Goal: Transaction & Acquisition: Purchase product/service

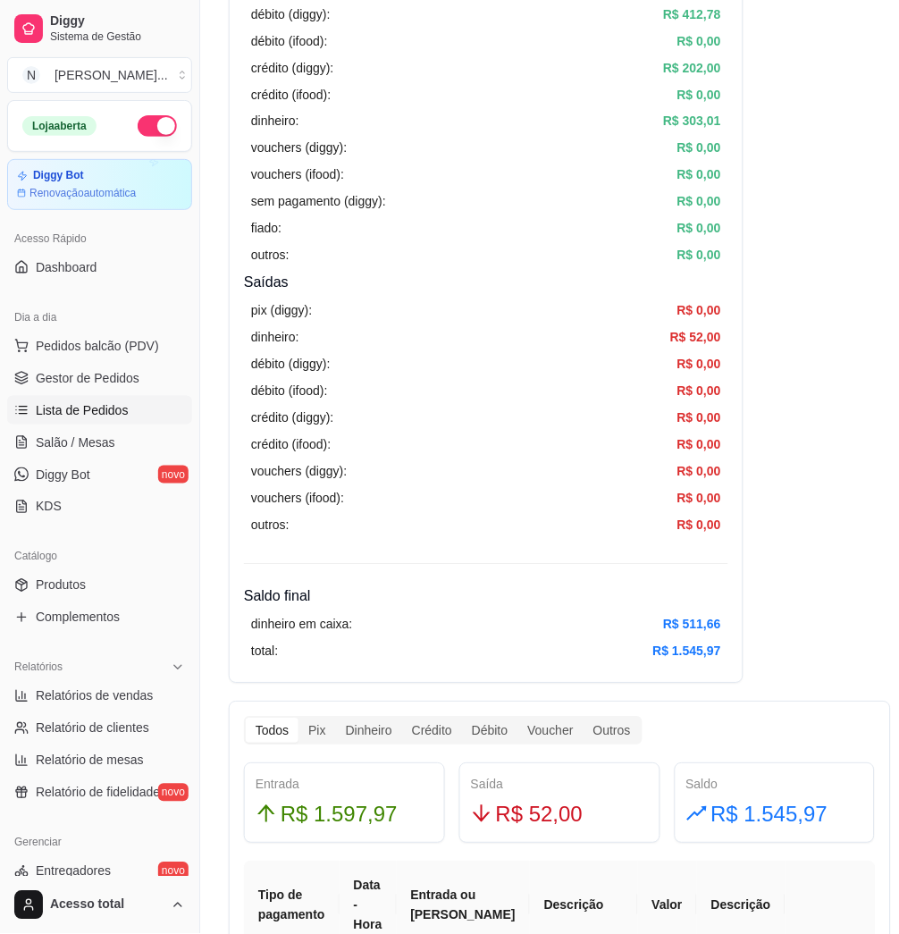
click at [71, 422] on link "Lista de Pedidos" at bounding box center [99, 410] width 185 height 29
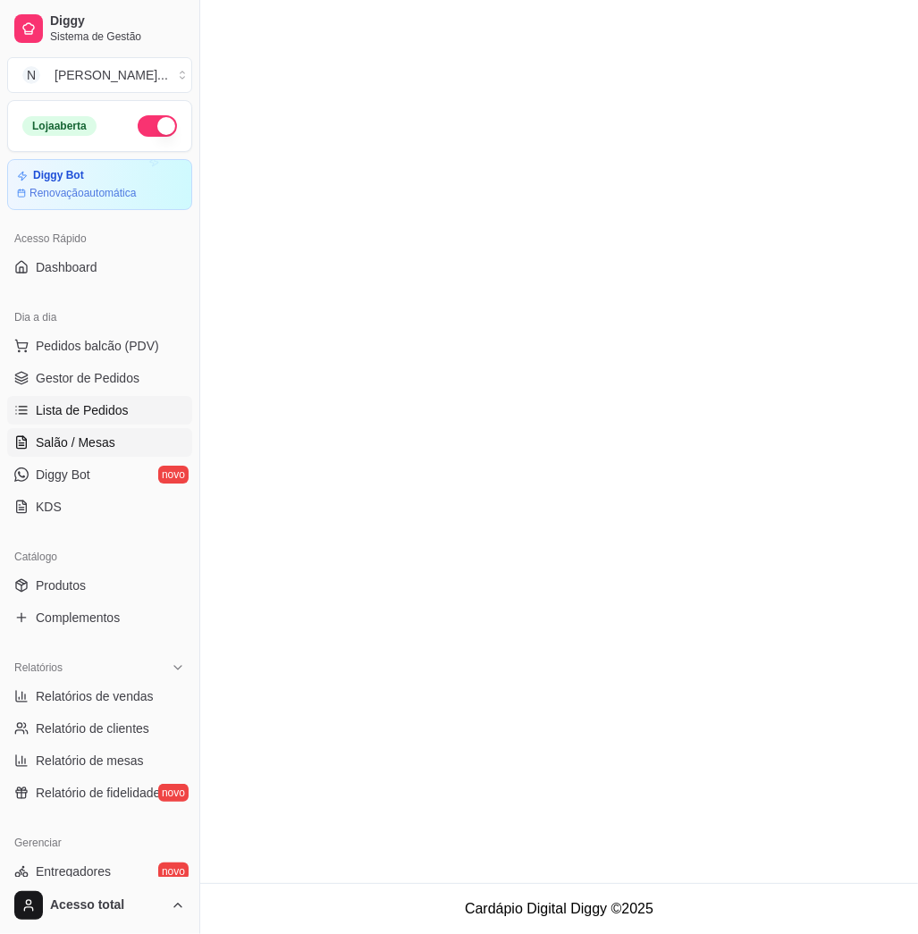
click at [76, 433] on span "Salão / Mesas" at bounding box center [76, 442] width 80 height 18
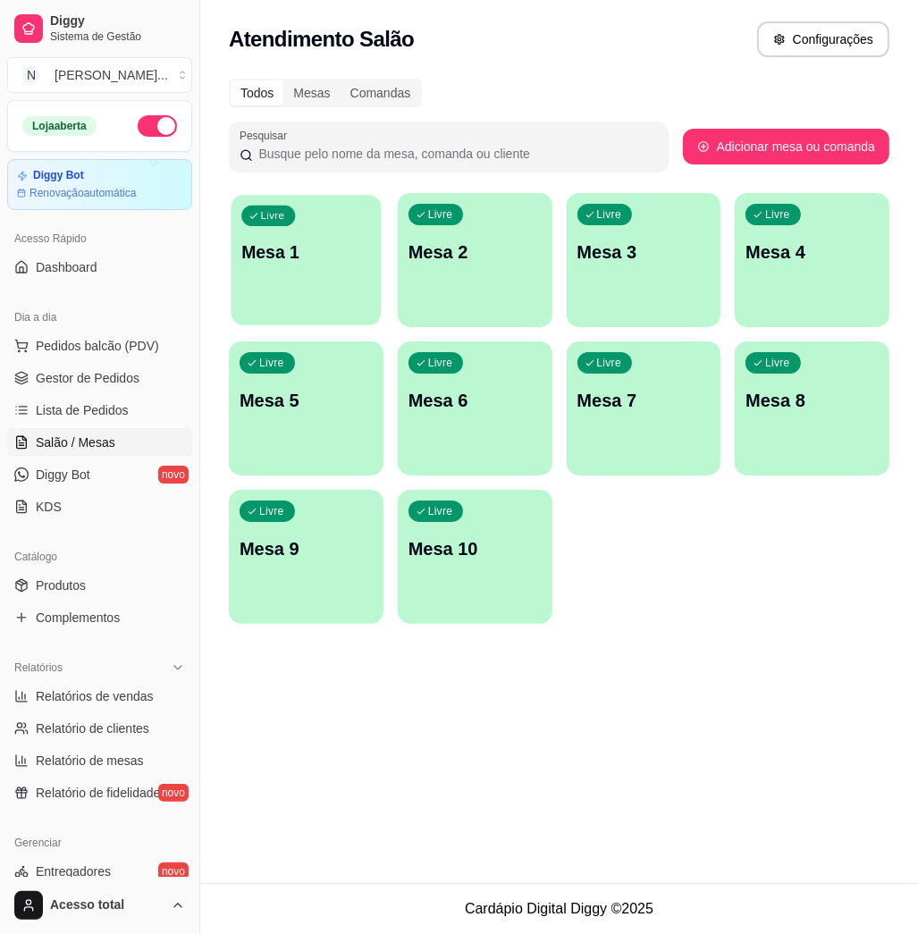
click at [292, 300] on div "Livre Mesa 1" at bounding box center [306, 249] width 150 height 109
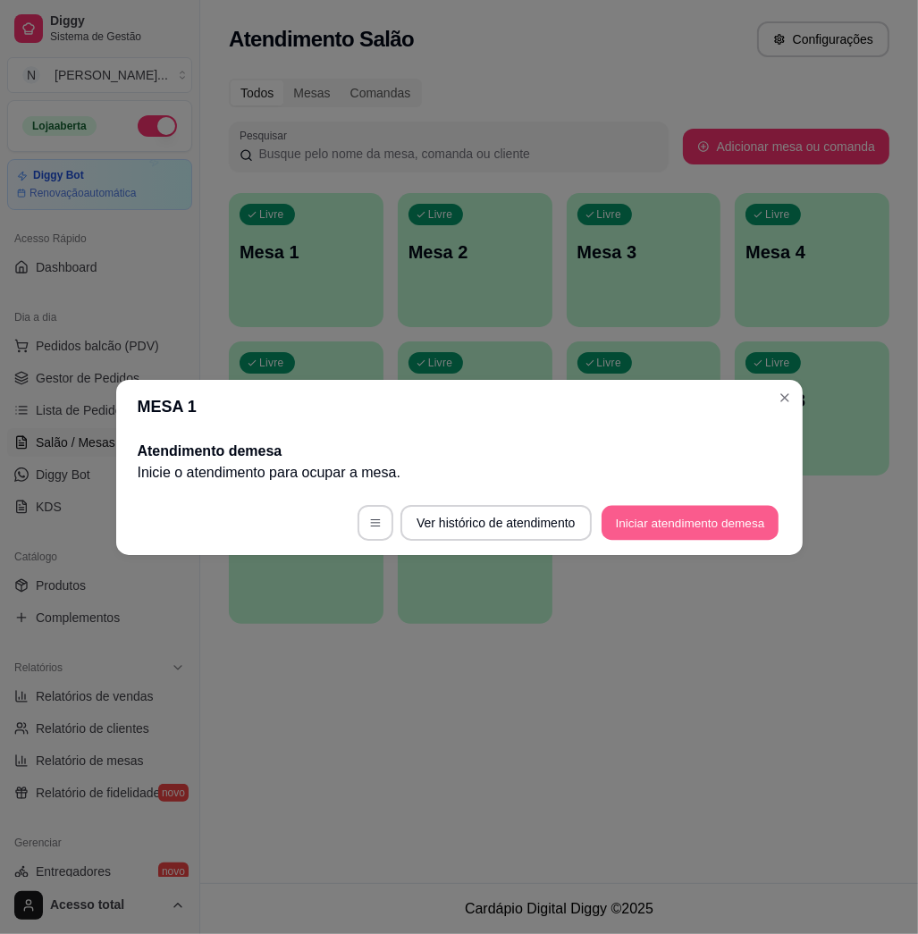
click at [658, 522] on button "Iniciar atendimento de mesa" at bounding box center [689, 522] width 177 height 35
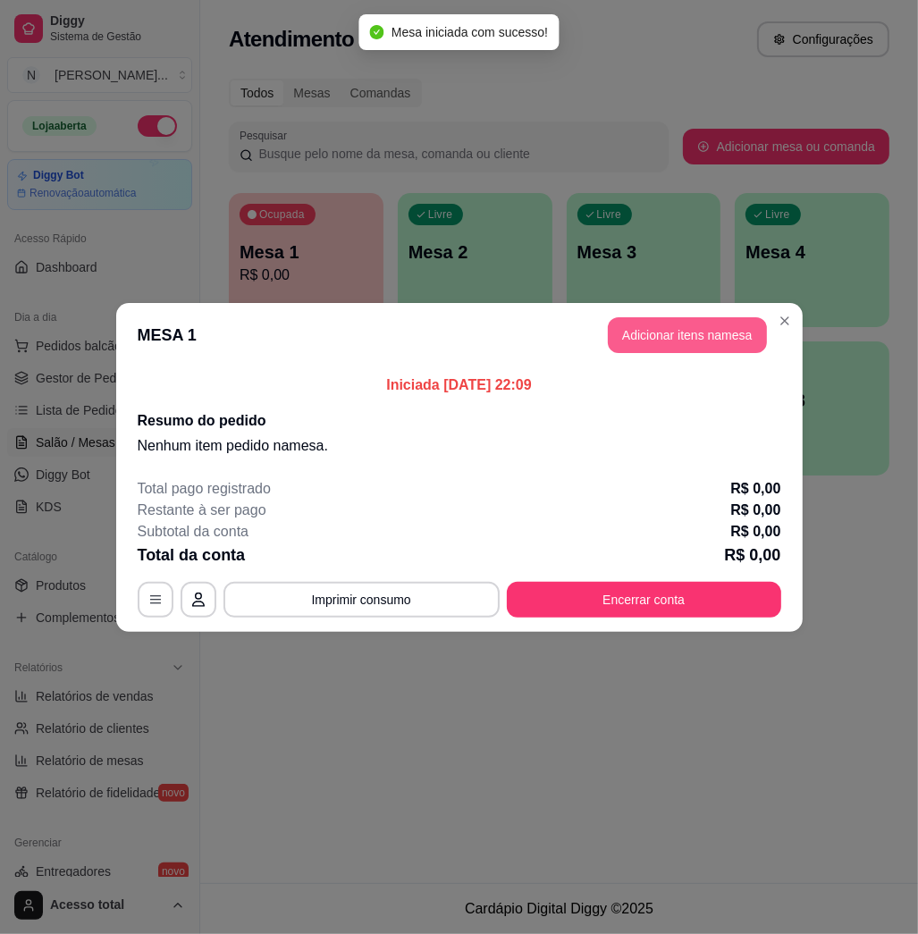
click at [699, 324] on button "Adicionar itens na mesa" at bounding box center [687, 335] width 159 height 36
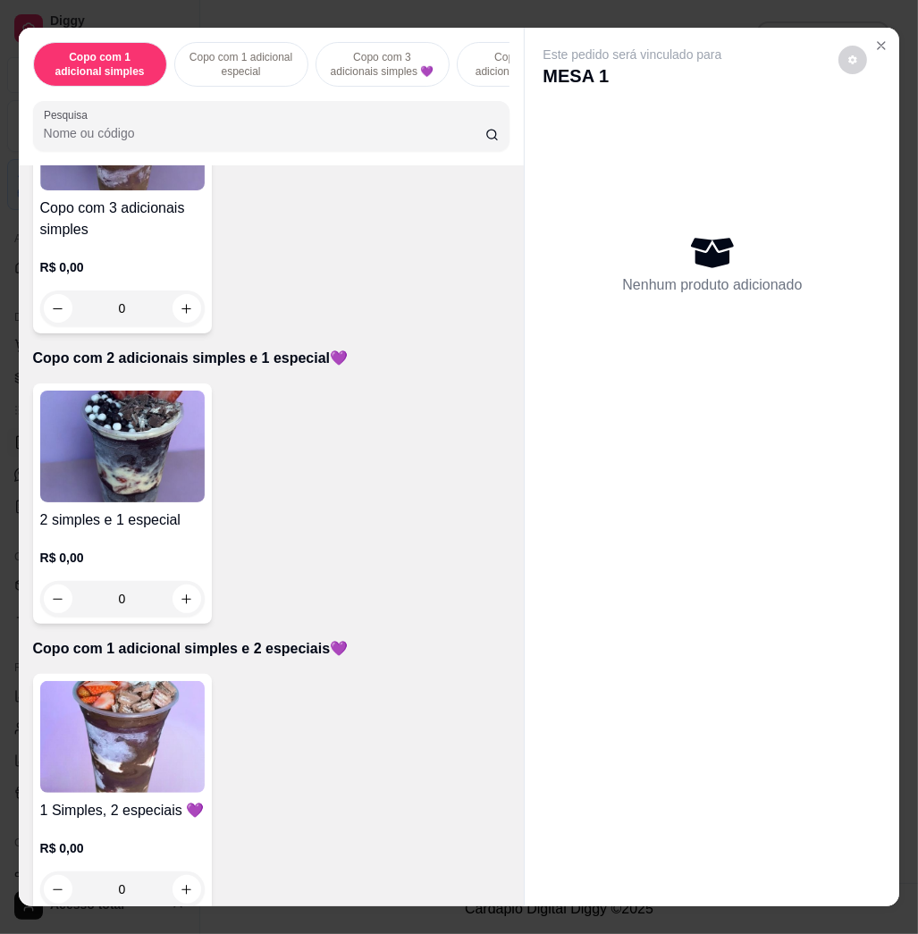
scroll to position [1191, 0]
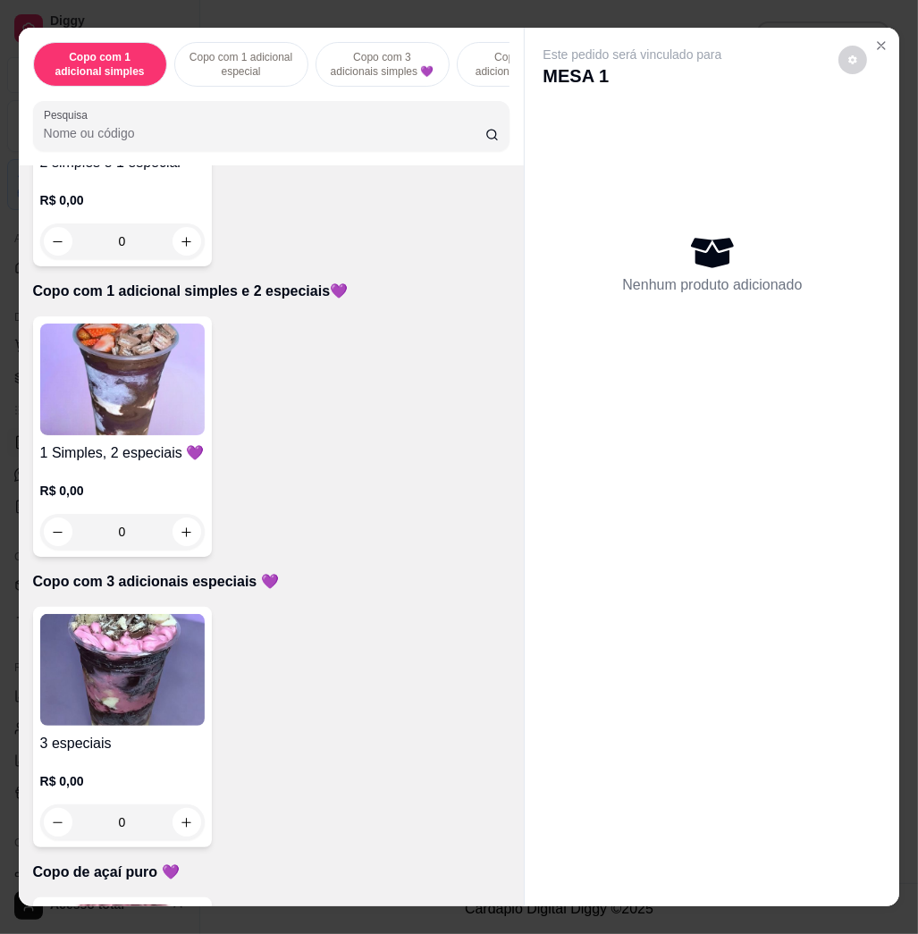
click at [132, 412] on img at bounding box center [122, 379] width 164 height 112
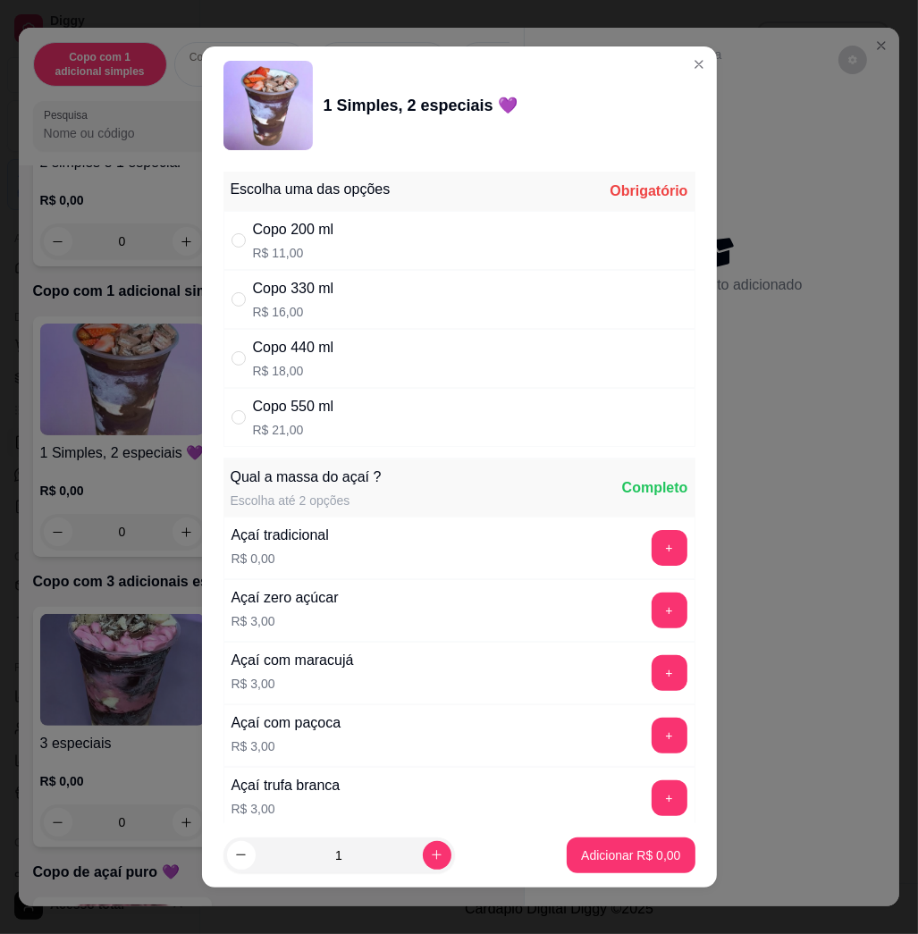
click at [392, 373] on div "Copo 440 ml R$ 18,00" at bounding box center [459, 358] width 472 height 59
radio input "true"
click at [423, 857] on button "increase-product-quantity" at bounding box center [437, 855] width 29 height 29
type input "2"
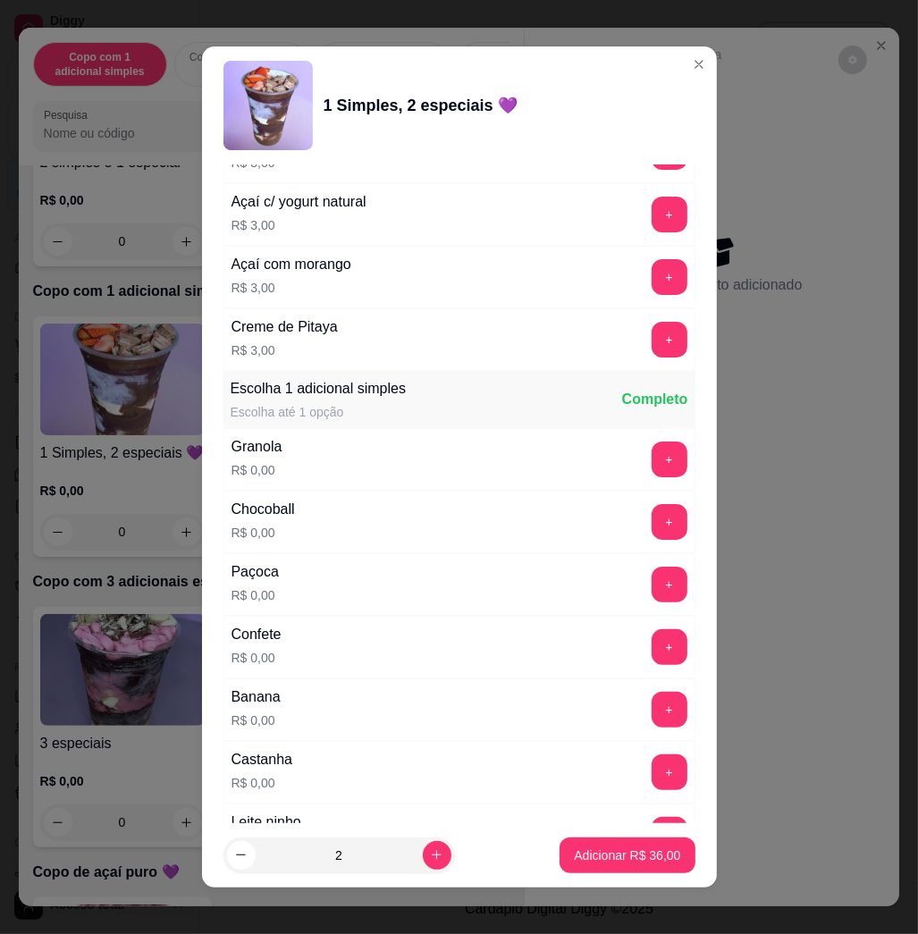
scroll to position [952, 0]
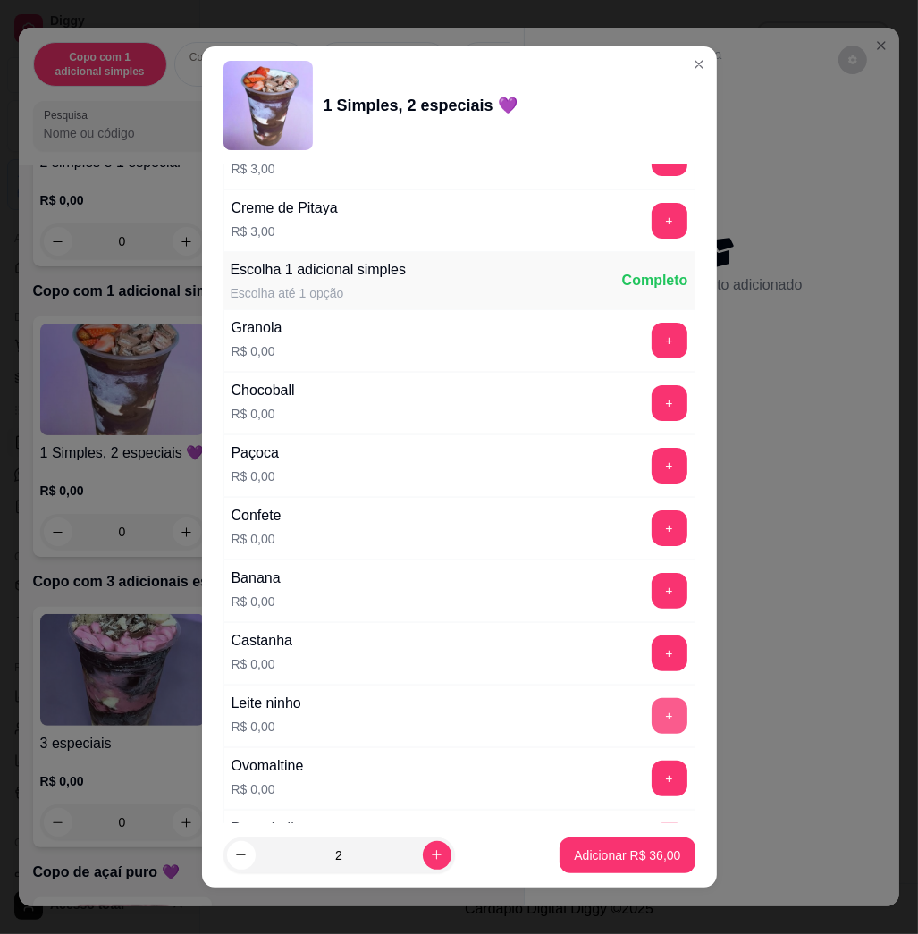
click at [651, 709] on button "+" at bounding box center [669, 716] width 36 height 36
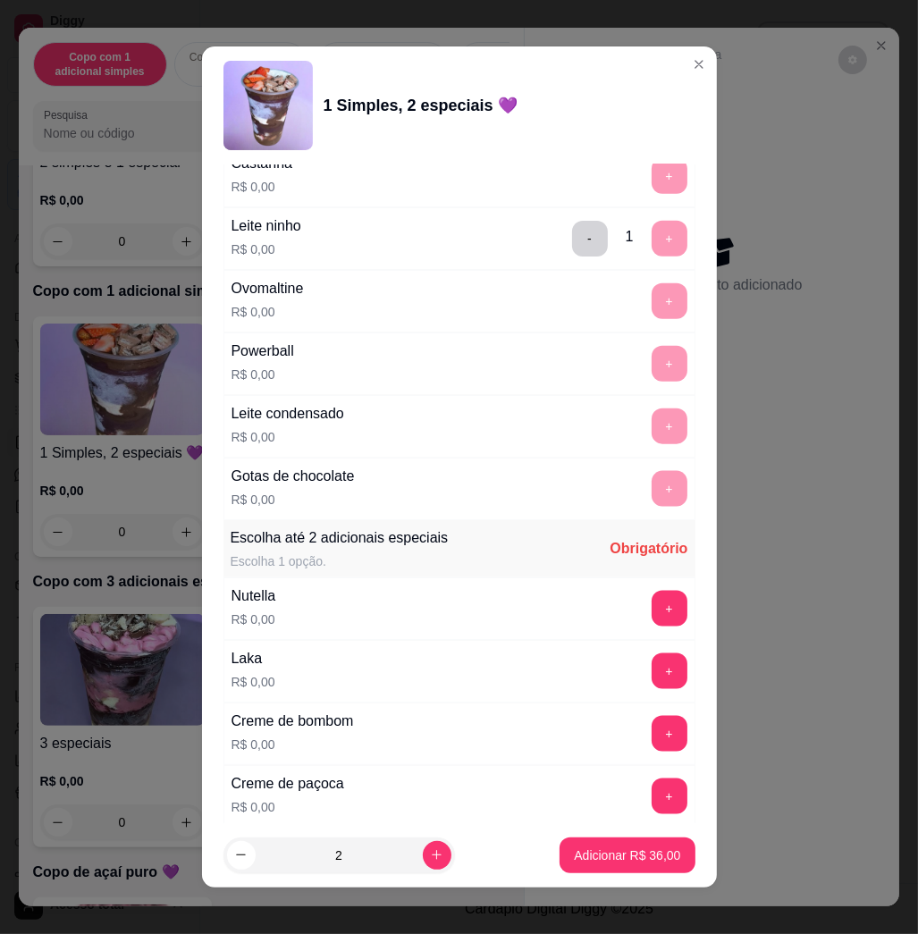
scroll to position [1548, 0]
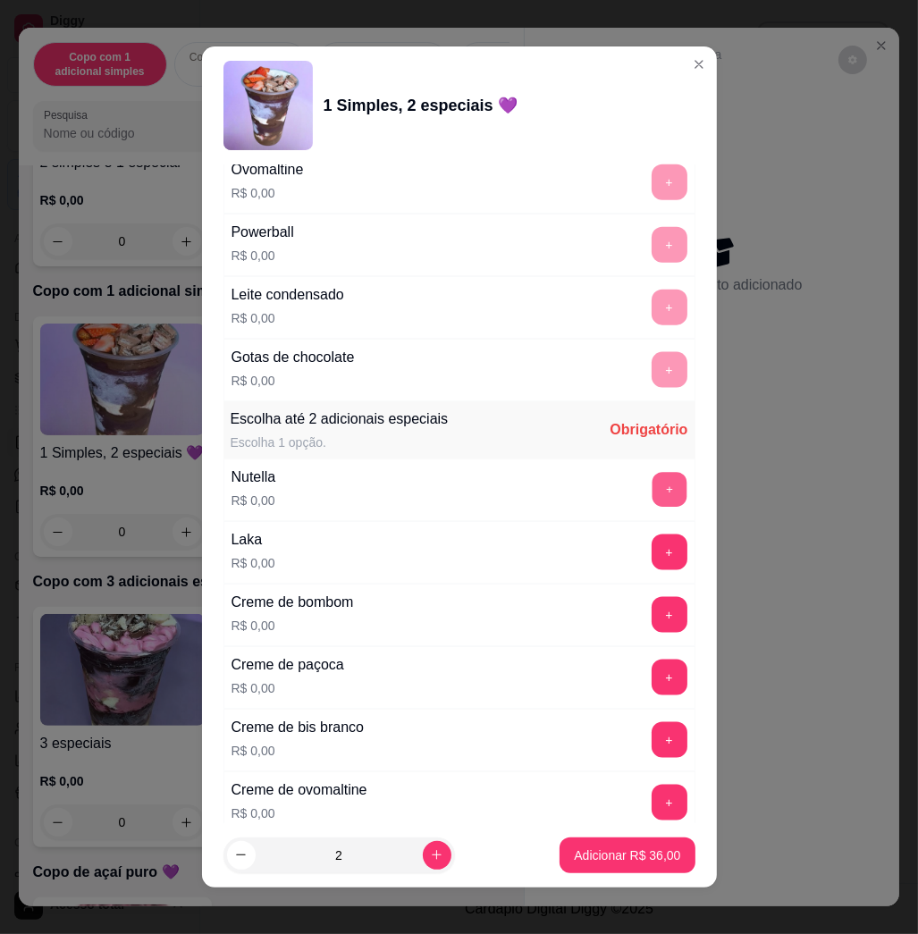
click at [651, 498] on button "+" at bounding box center [668, 490] width 35 height 35
click at [572, 492] on button "-" at bounding box center [590, 490] width 36 height 36
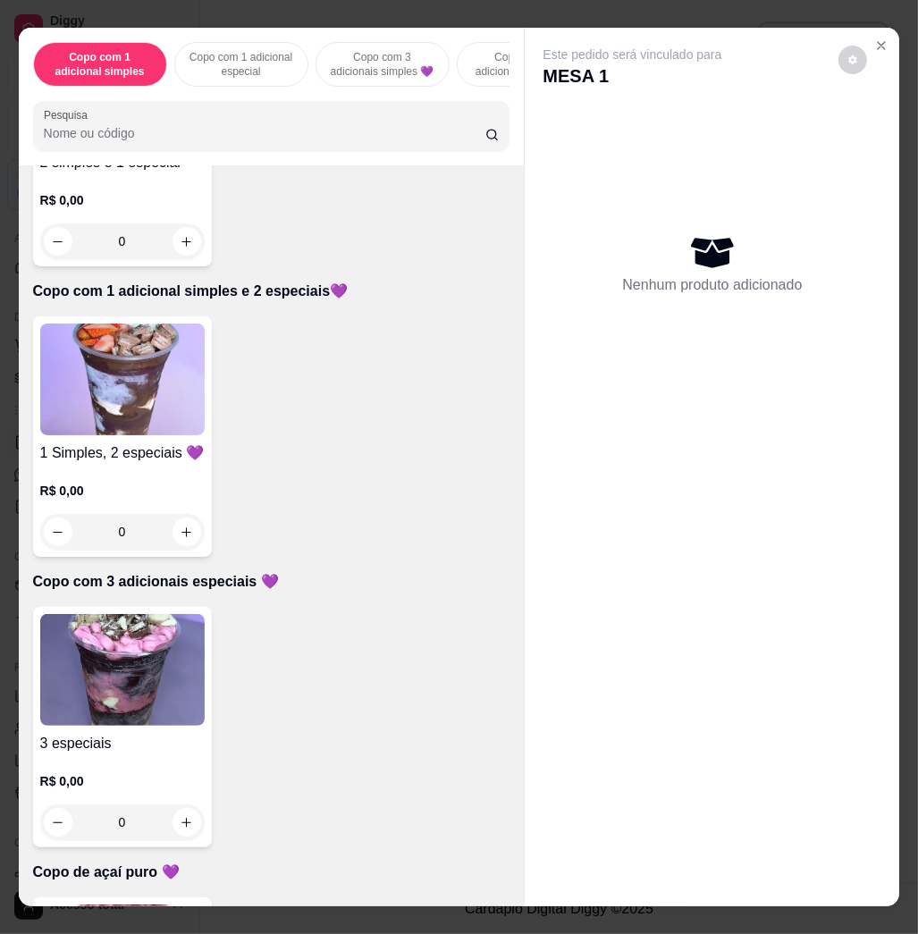
scroll to position [834, 0]
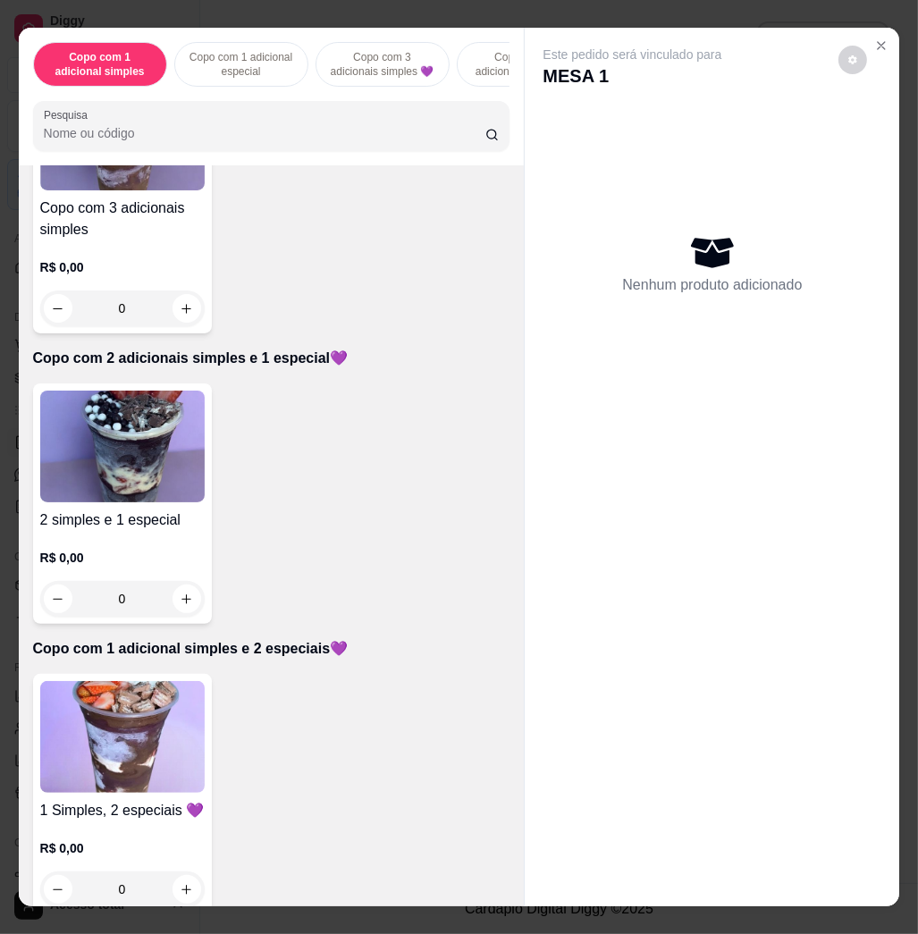
click at [77, 387] on div "Item avulso Copo com 1 adicional simples Copo com 1 adicional simples R$ 0,00 0…" at bounding box center [272, 535] width 506 height 740
click at [96, 401] on img at bounding box center [122, 446] width 164 height 112
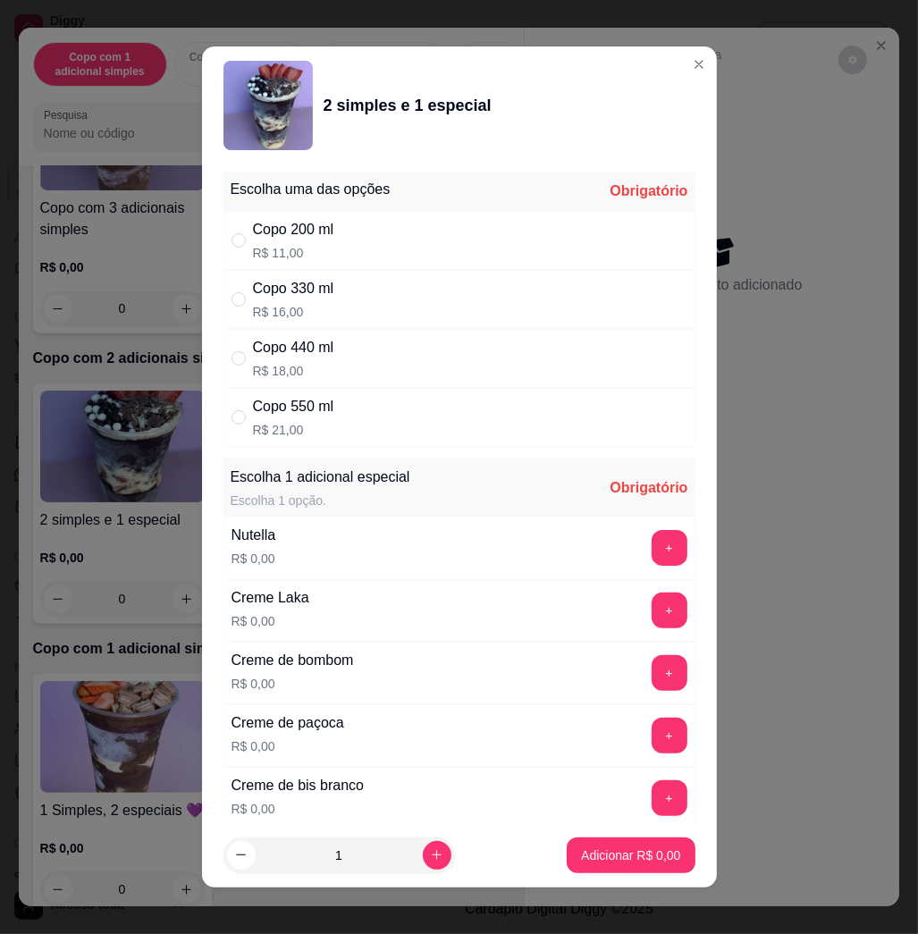
click at [383, 365] on div "Copo 440 ml R$ 18,00" at bounding box center [459, 358] width 472 height 59
radio input "true"
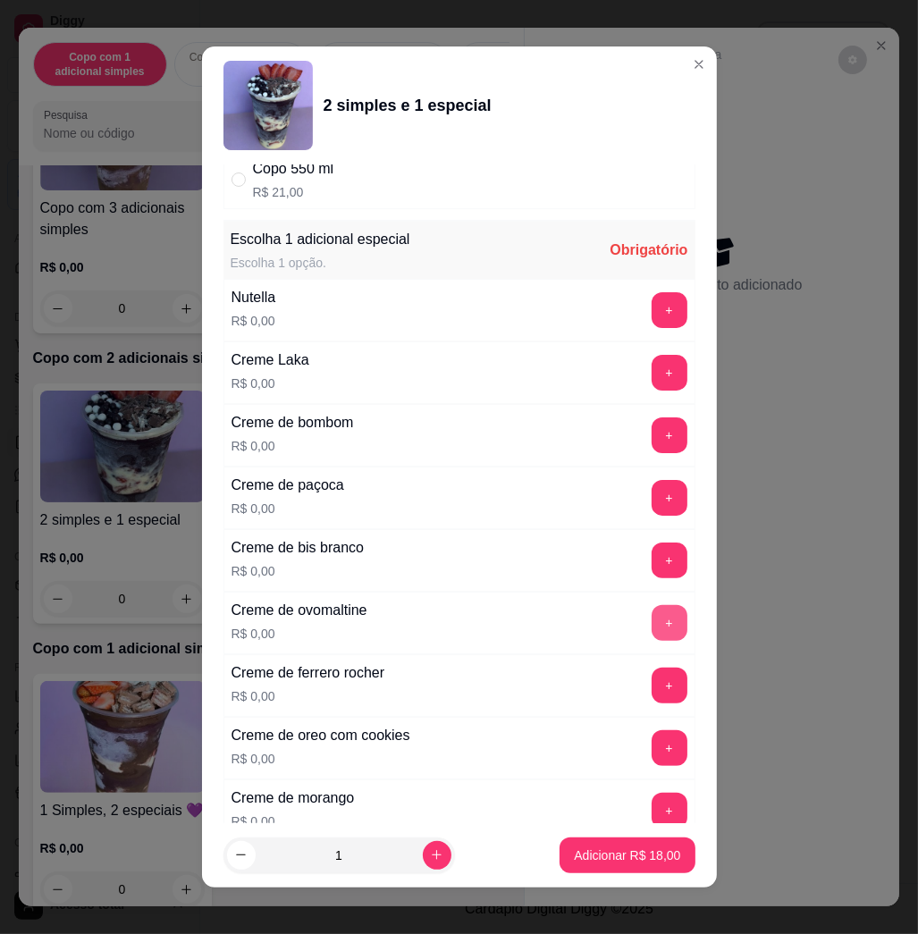
click at [651, 618] on button "+" at bounding box center [669, 623] width 36 height 36
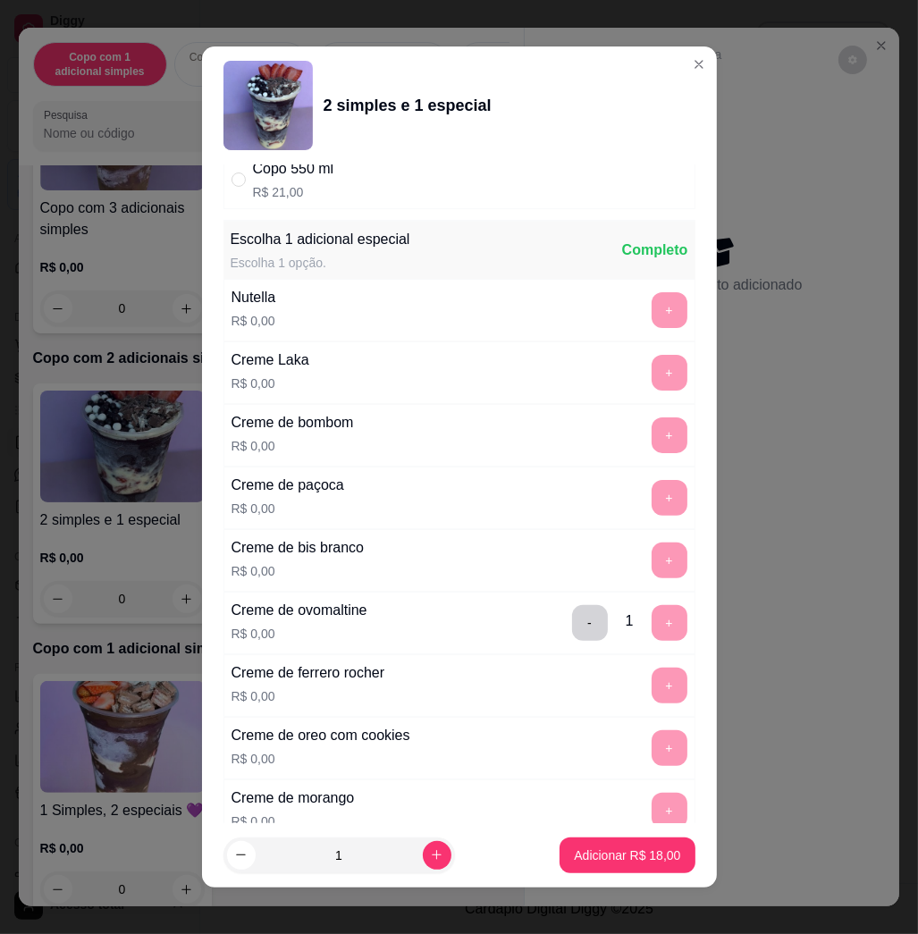
scroll to position [10, 0]
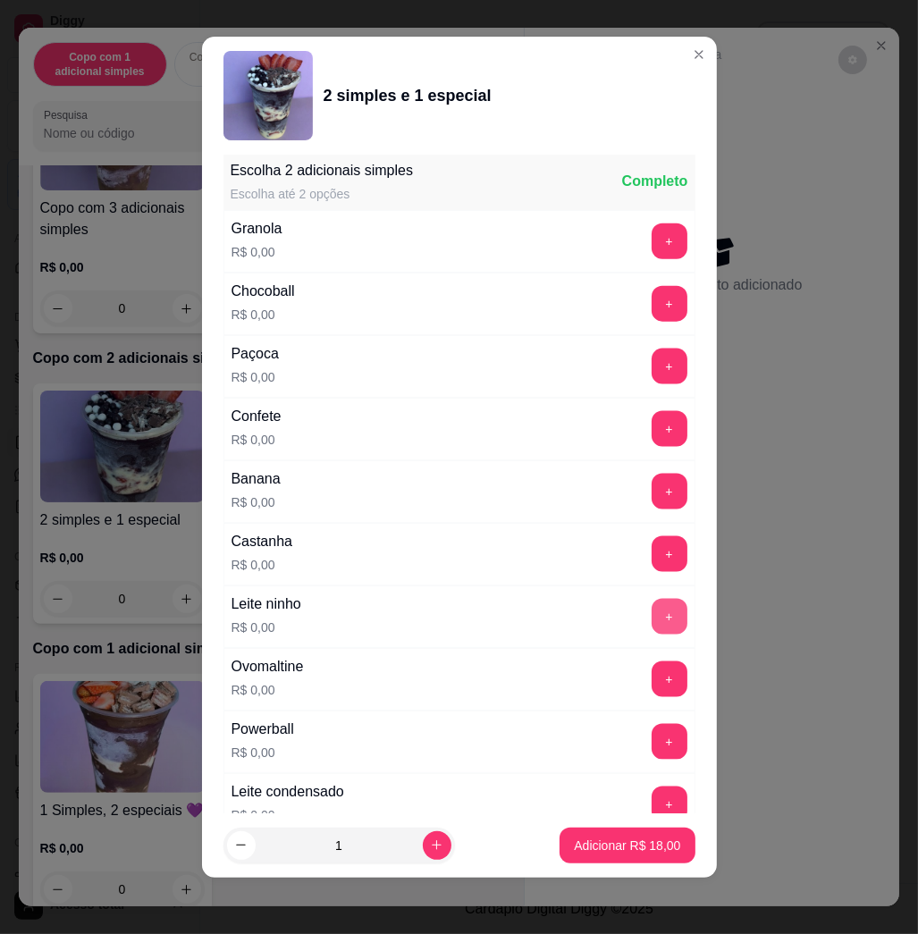
click at [651, 614] on button "+" at bounding box center [669, 617] width 36 height 36
click at [598, 518] on div "Banana R$ 0,00 +" at bounding box center [459, 491] width 472 height 63
click at [651, 496] on button "+" at bounding box center [669, 492] width 36 height 36
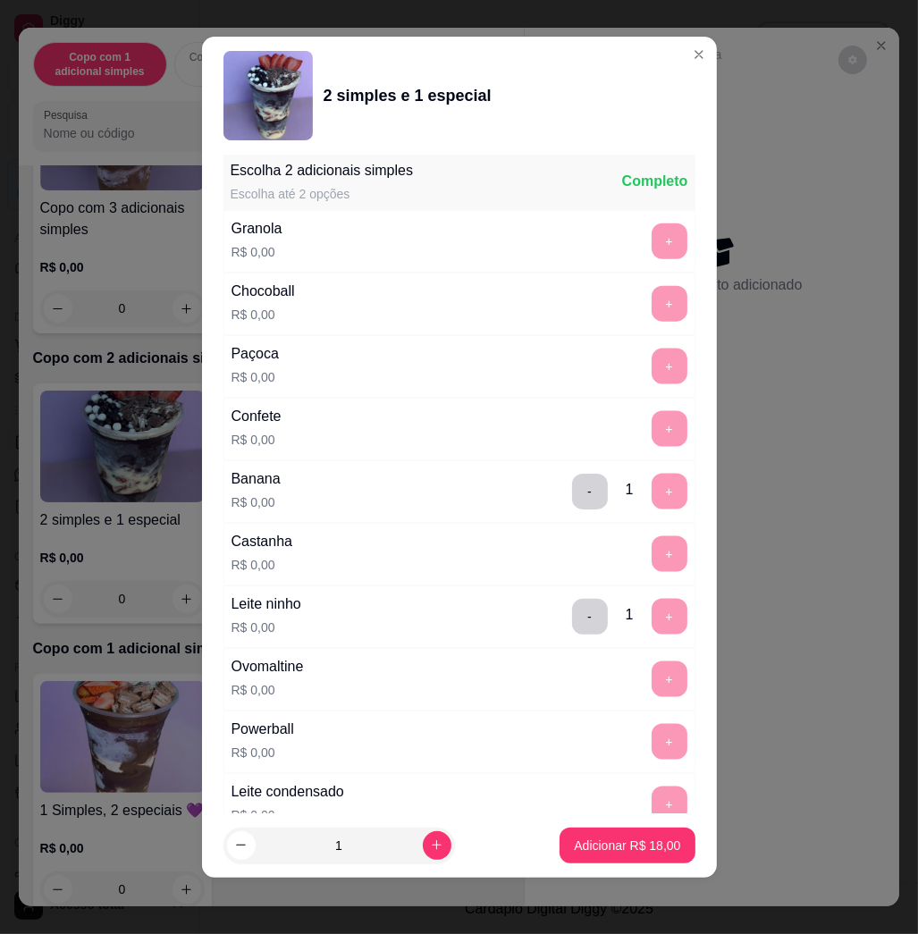
scroll to position [2290, 0]
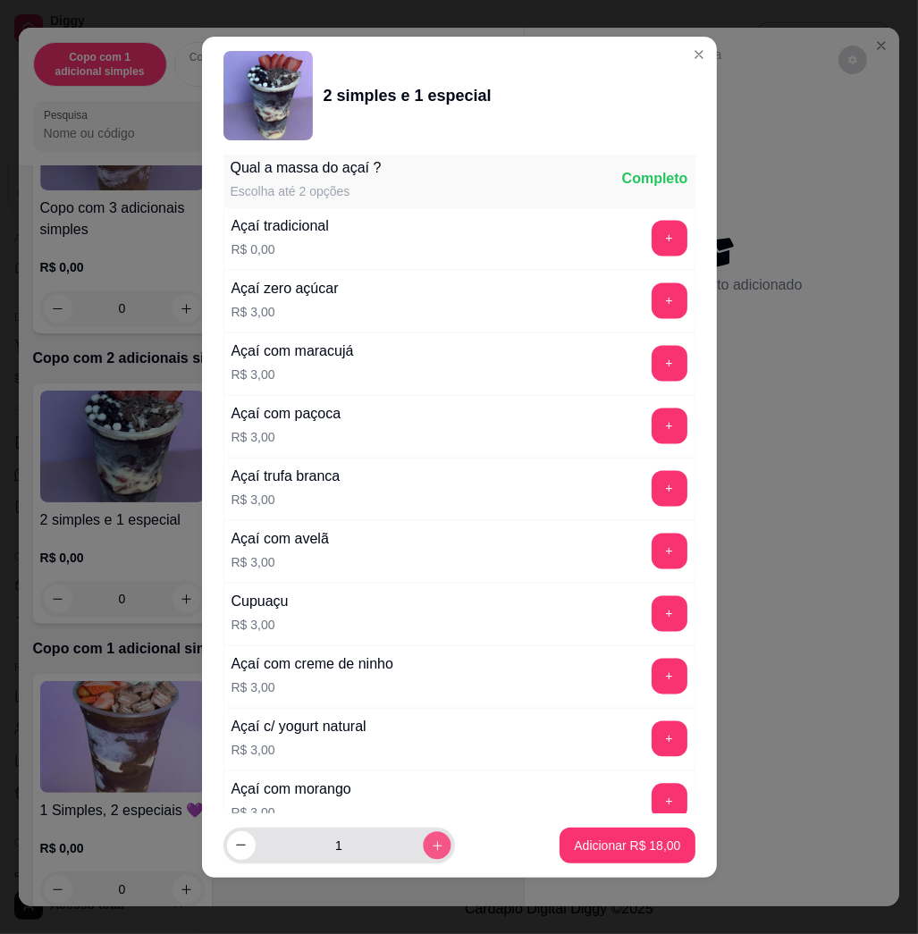
click at [430, 845] on icon "increase-product-quantity" at bounding box center [436, 844] width 13 height 13
type input "2"
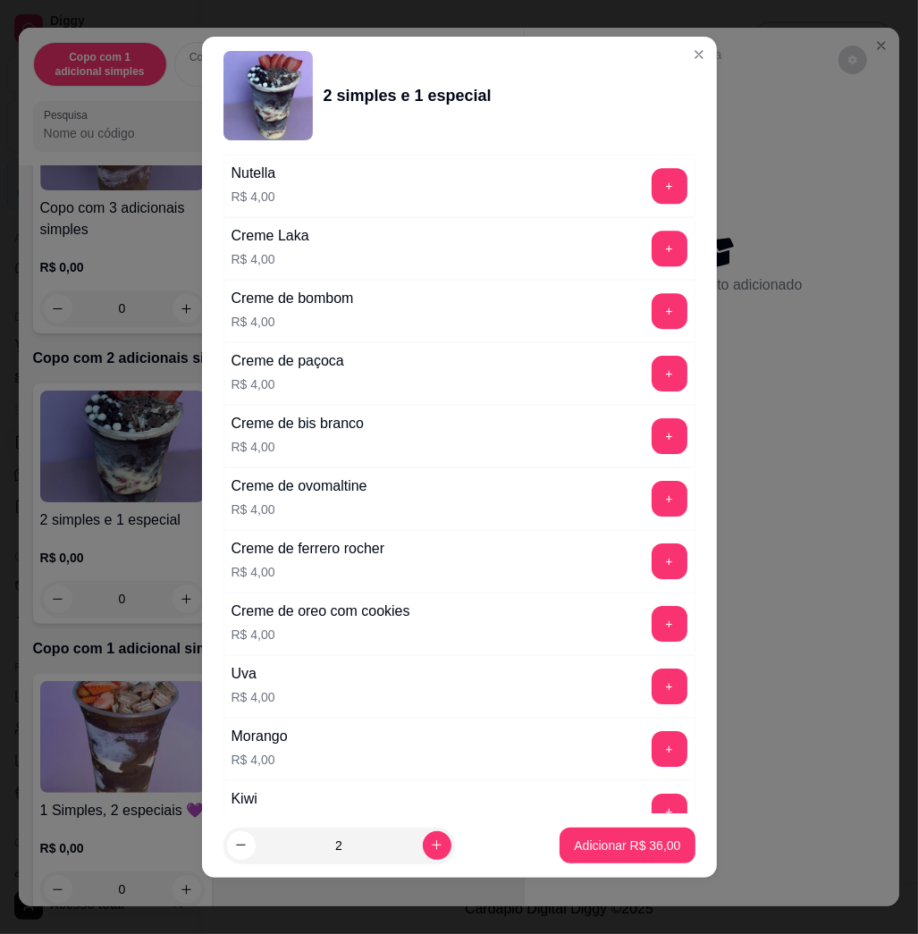
scroll to position [4449, 0]
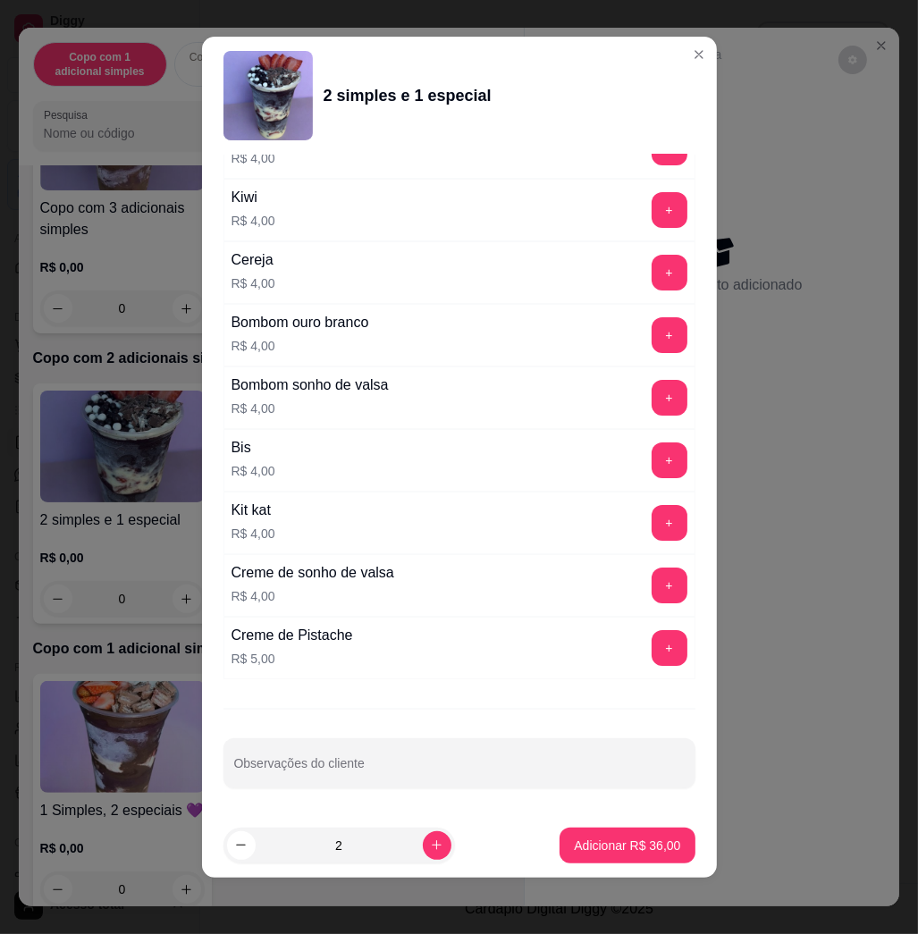
drag, startPoint x: 402, startPoint y: 776, endPoint x: 401, endPoint y: 754, distance: 21.5
click at [401, 771] on input "Observações do cliente" at bounding box center [459, 770] width 450 height 18
type input "levar"
click at [575, 847] on p "Adicionar R$ 36,00" at bounding box center [627, 844] width 104 height 17
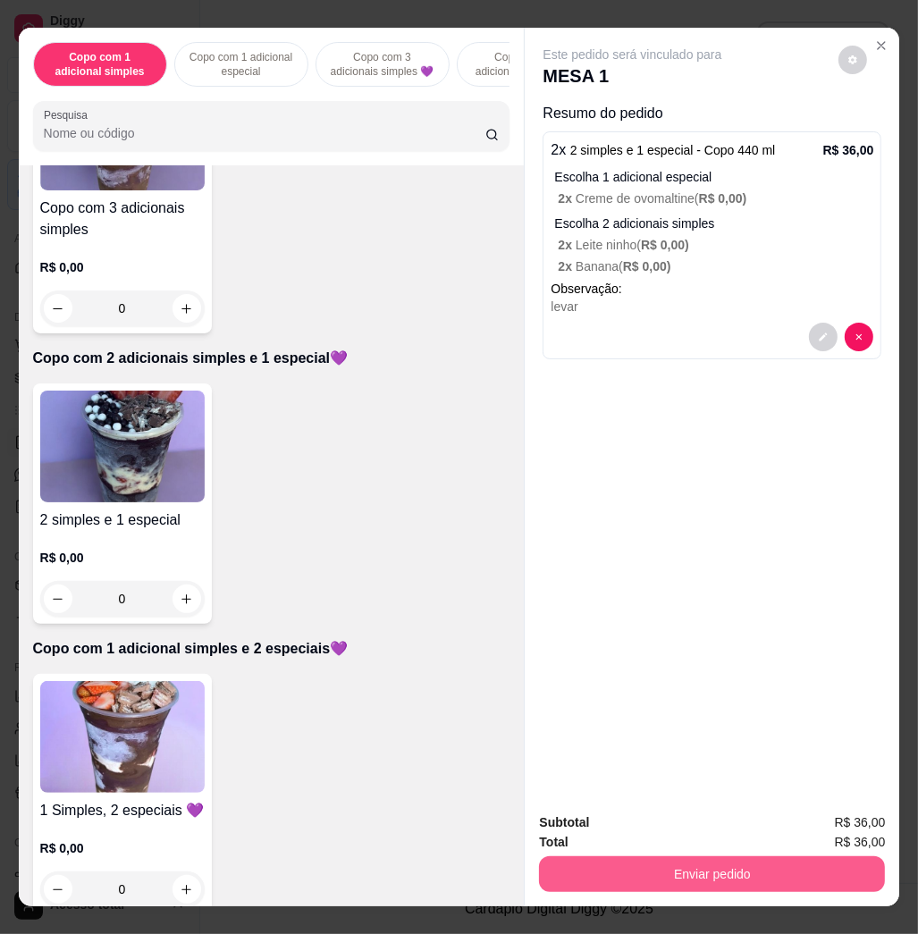
click at [621, 876] on button "Enviar pedido" at bounding box center [712, 874] width 346 height 36
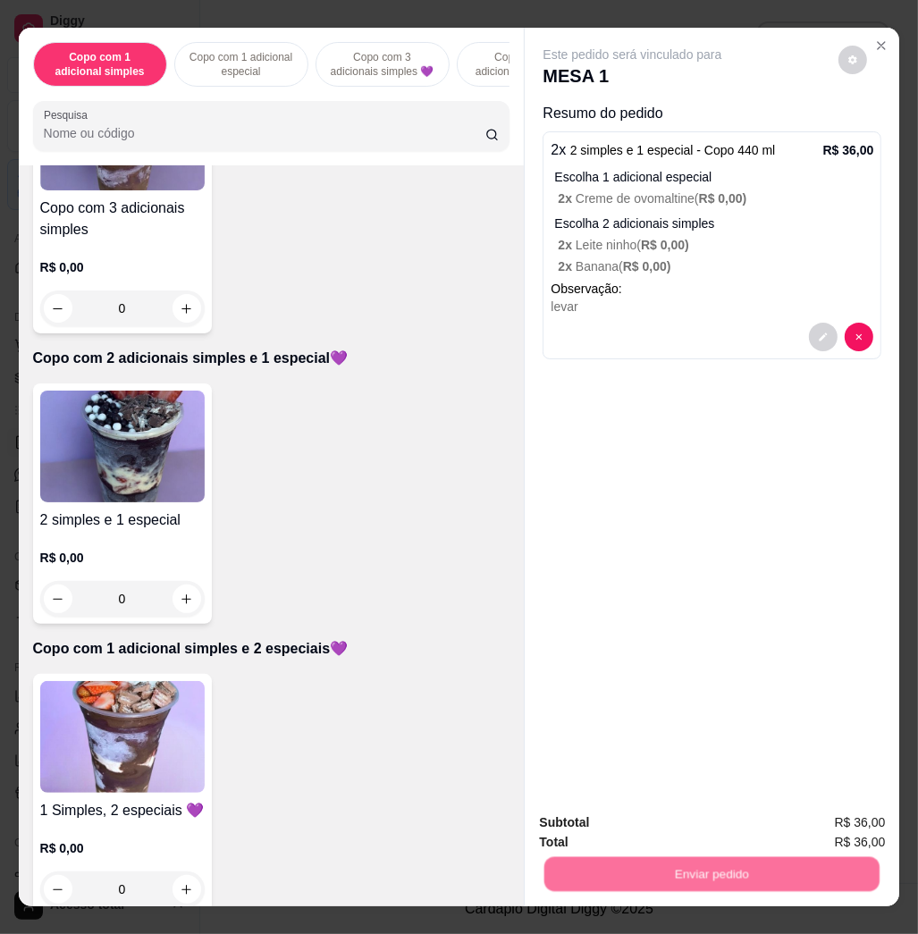
click at [577, 815] on button "Não registrar e enviar pedido" at bounding box center [650, 820] width 180 height 33
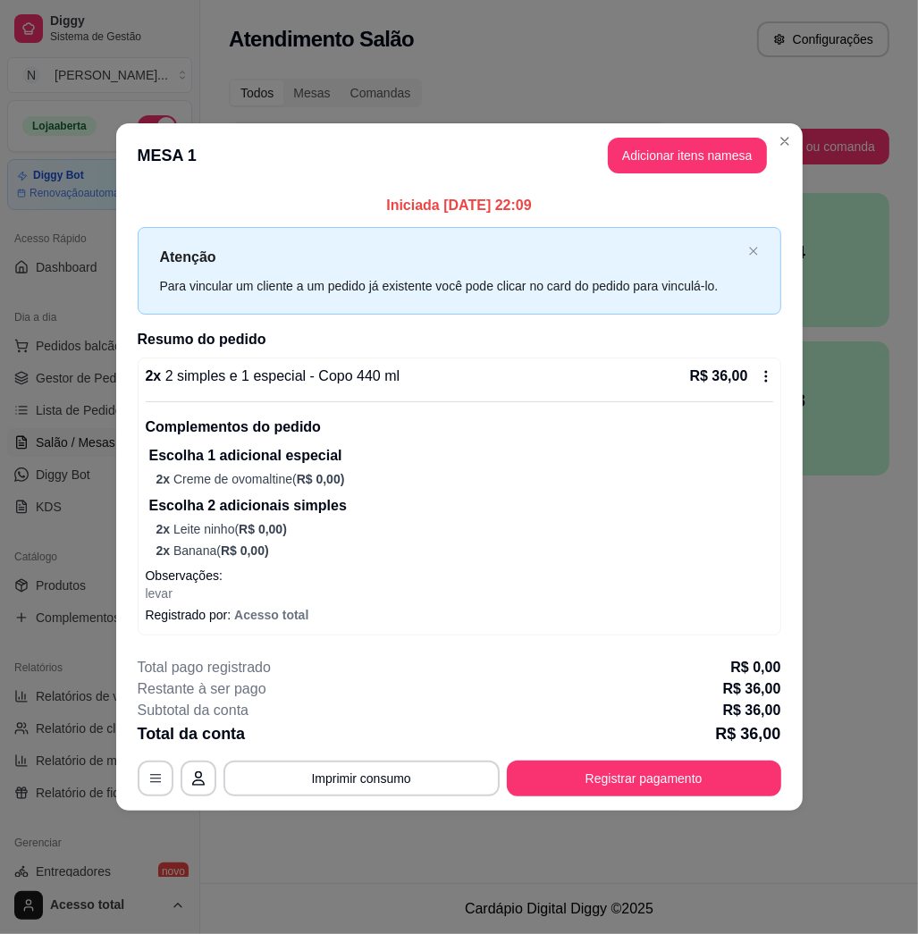
click at [613, 749] on div "**********" at bounding box center [459, 726] width 643 height 139
click at [604, 767] on button "Registrar pagamento" at bounding box center [643, 777] width 266 height 35
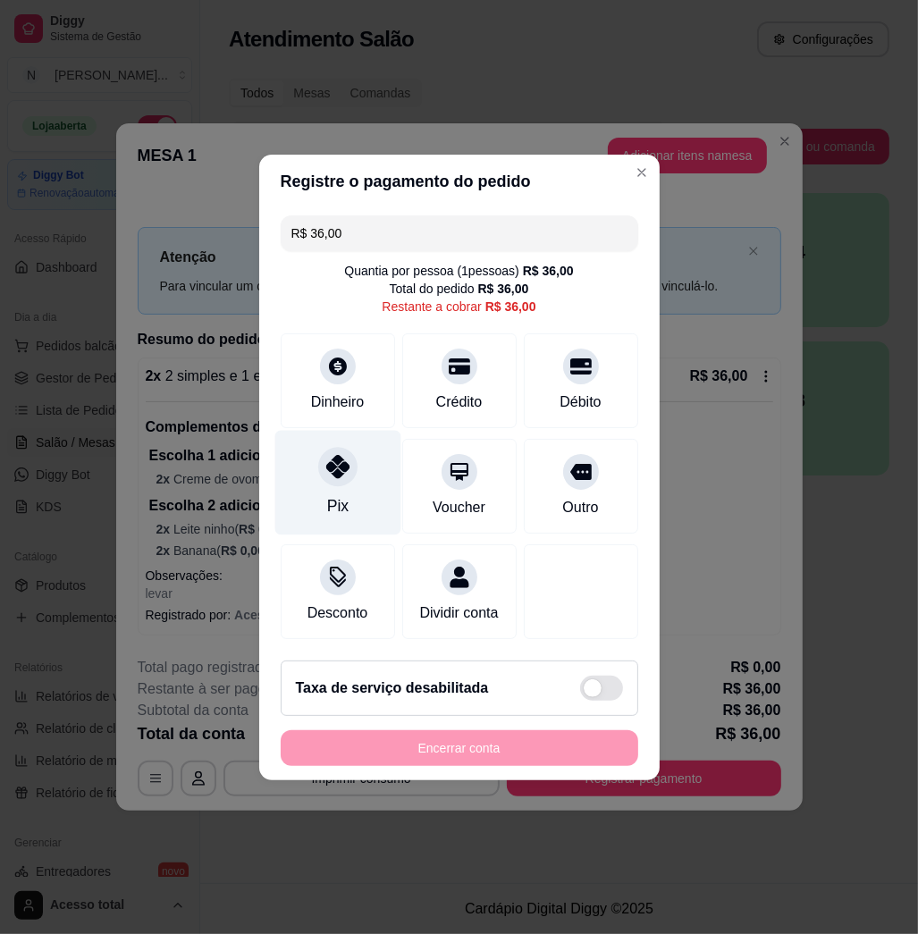
drag, startPoint x: 360, startPoint y: 466, endPoint x: 356, endPoint y: 507, distance: 41.3
click at [359, 466] on div "Pix" at bounding box center [337, 482] width 126 height 105
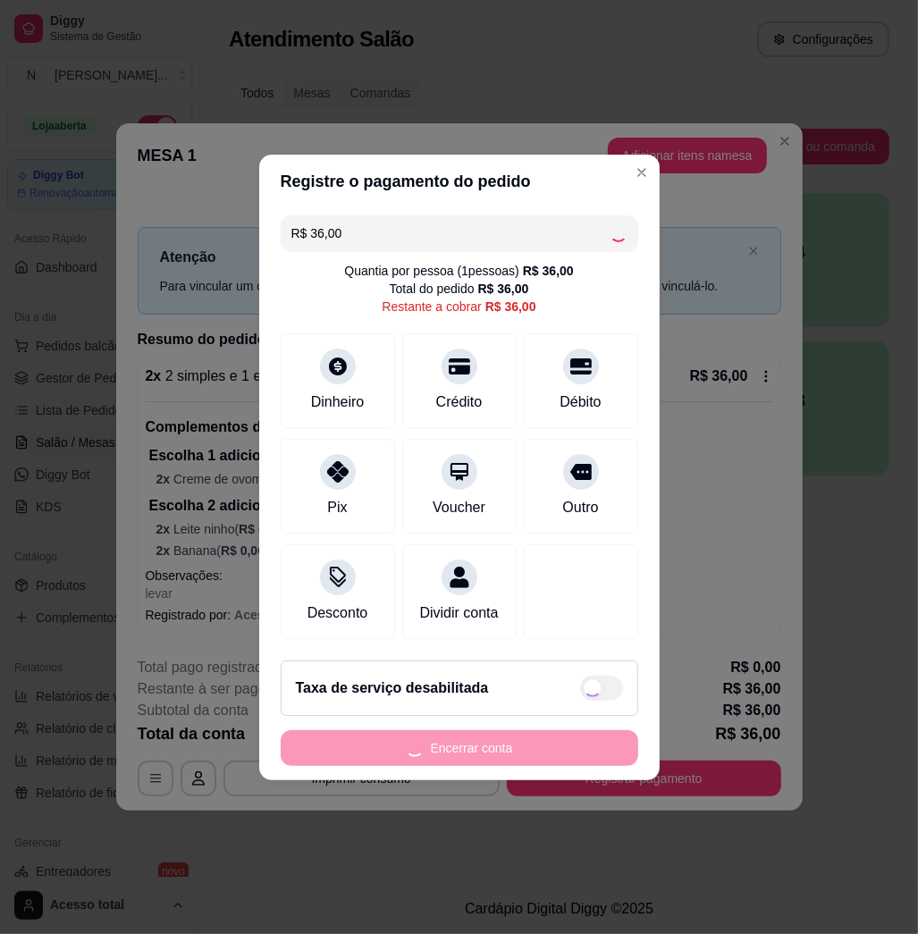
type input "R$ 0,00"
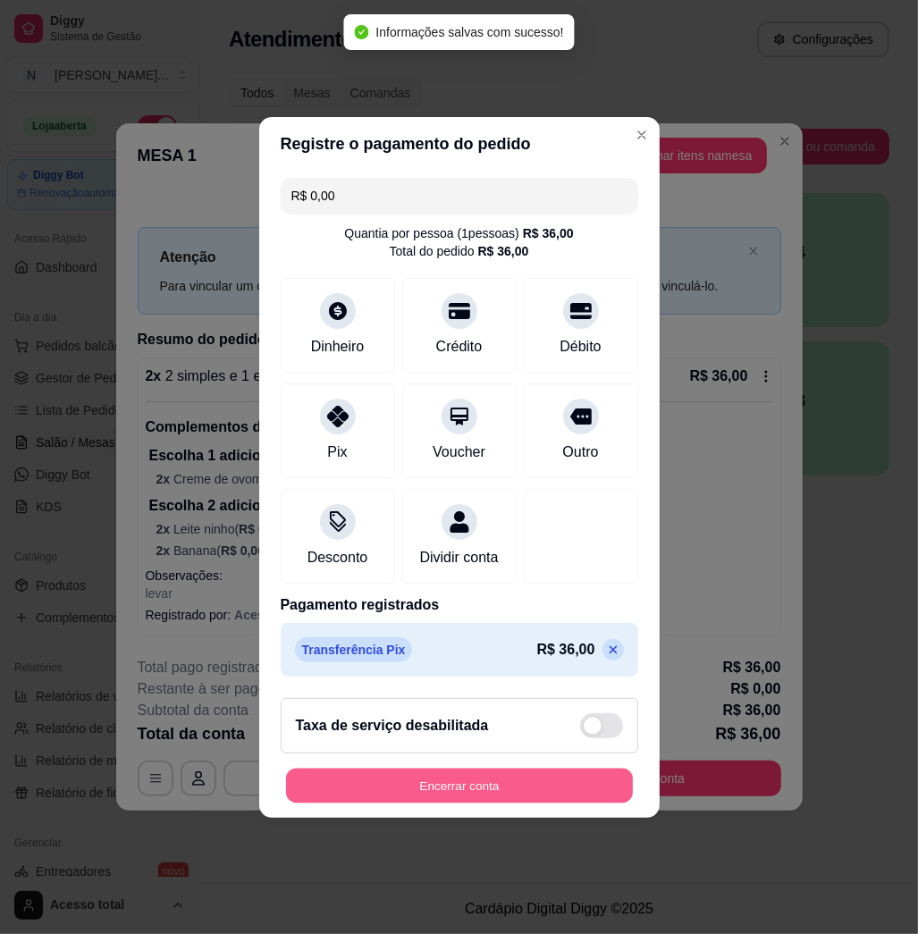
click at [434, 786] on button "Encerrar conta" at bounding box center [459, 785] width 347 height 35
